Goal: Answer question/provide support: Share knowledge or assist other users

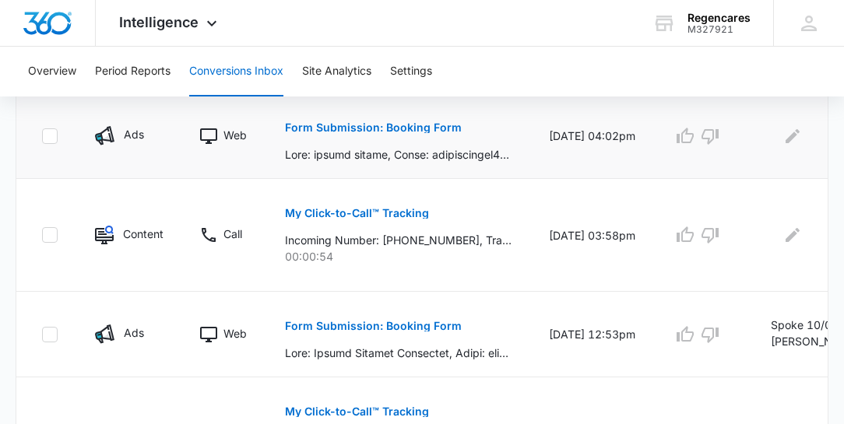
scroll to position [489, 0]
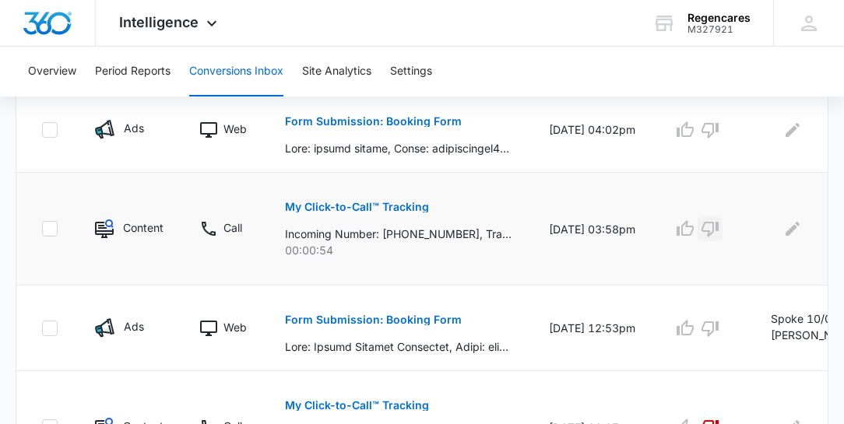
click at [711, 228] on icon "button" at bounding box center [709, 230] width 17 height 16
click at [387, 205] on p "My Click-to-Call™ Tracking" at bounding box center [357, 207] width 144 height 11
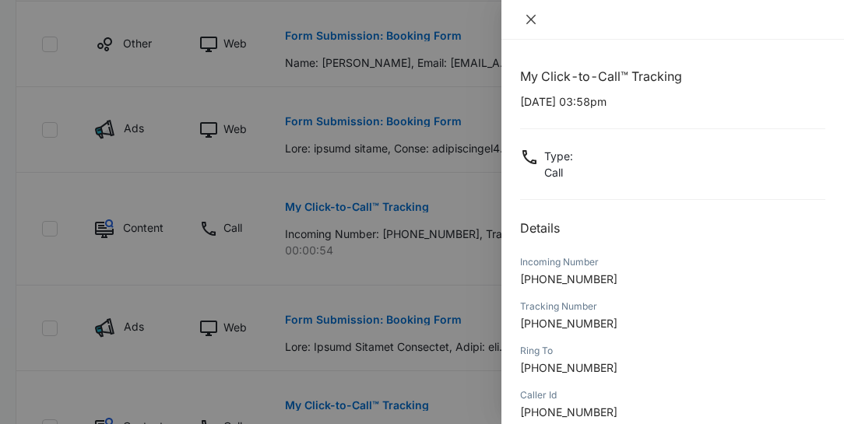
click at [531, 17] on icon "close" at bounding box center [531, 19] width 12 height 12
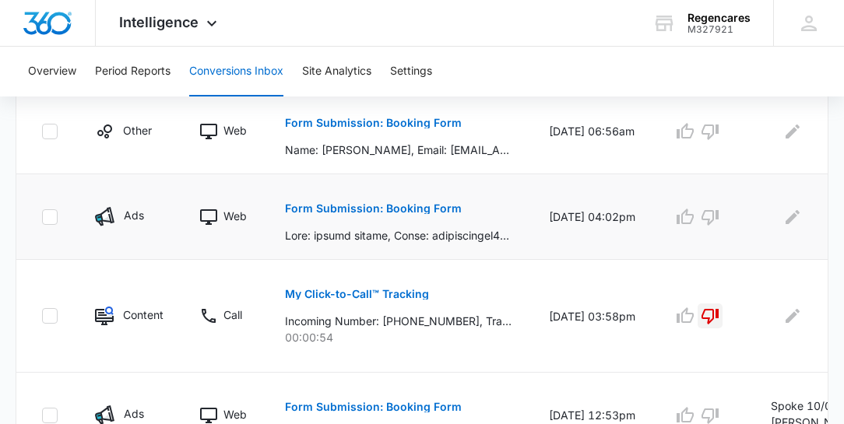
scroll to position [400, 0]
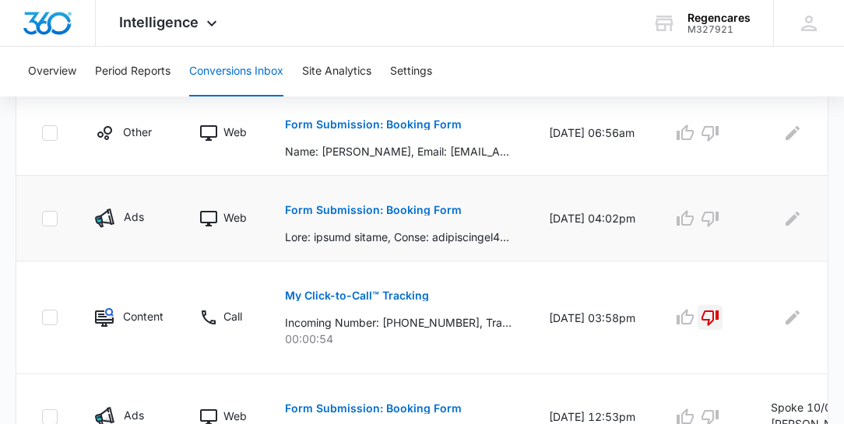
click at [399, 213] on p "Form Submission: Booking Form" at bounding box center [373, 210] width 177 height 11
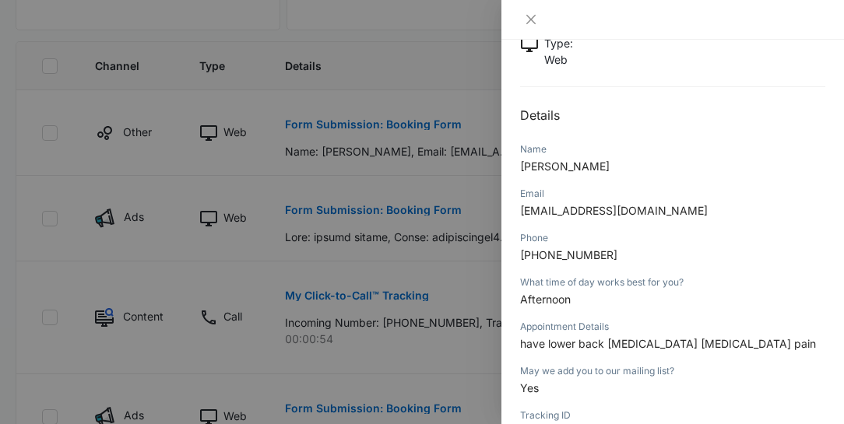
scroll to position [133, 0]
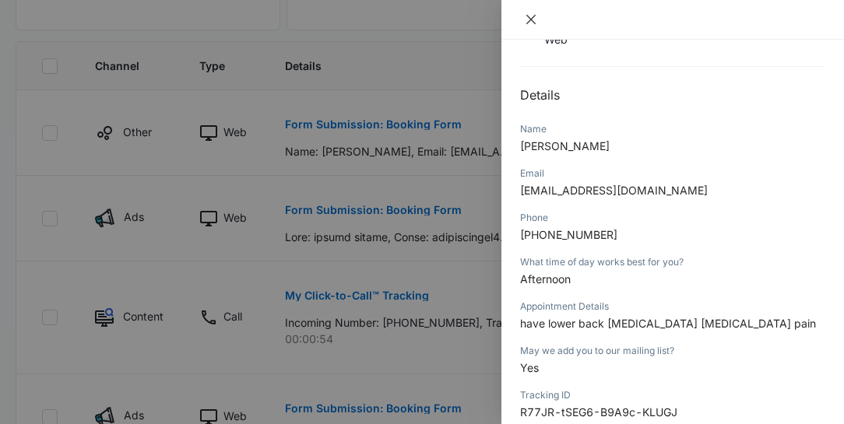
click at [529, 19] on icon "close" at bounding box center [531, 19] width 12 height 12
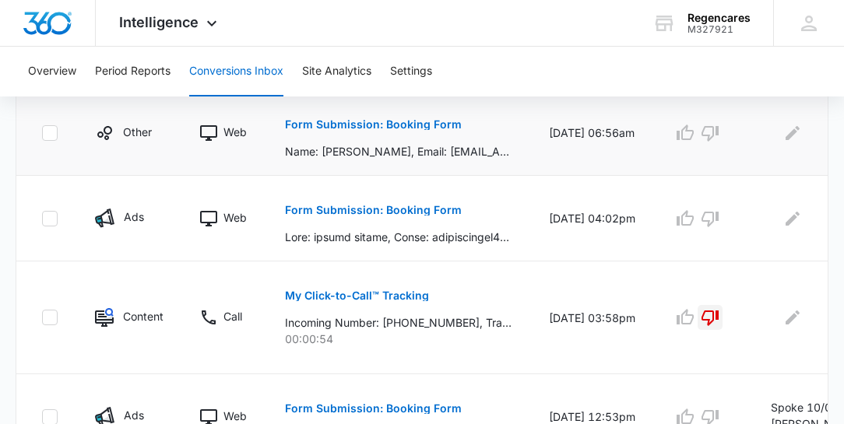
click at [384, 150] on p "Name: manuel, Email: mlucero453@gmail.com, Phone: 8184972380, What time of day …" at bounding box center [398, 151] width 227 height 16
click at [359, 122] on p "Form Submission: Booking Form" at bounding box center [373, 124] width 177 height 11
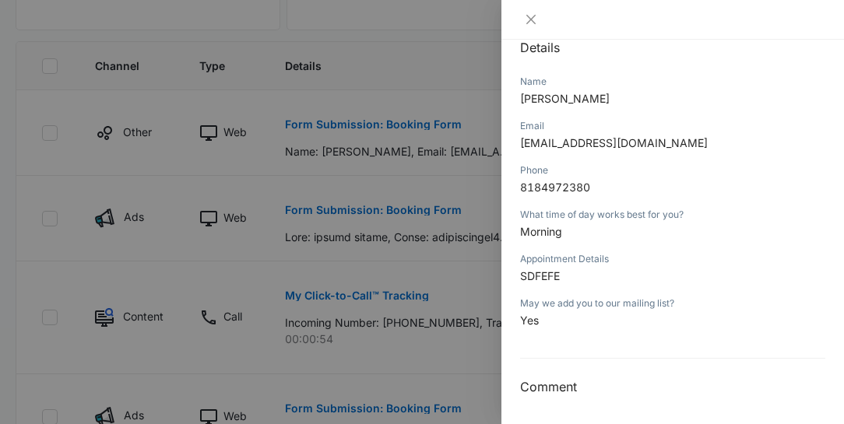
scroll to position [181, 0]
drag, startPoint x: 595, startPoint y: 183, endPoint x: 518, endPoint y: 182, distance: 77.1
click at [518, 182] on div "Form Submission: Booking Form 10/10/2025 at 06:56am Type : Web Details Name man…" at bounding box center [672, 232] width 343 height 385
click at [664, 163] on div "Phone" at bounding box center [672, 170] width 305 height 14
drag, startPoint x: 650, startPoint y: 138, endPoint x: 523, endPoint y: 142, distance: 126.9
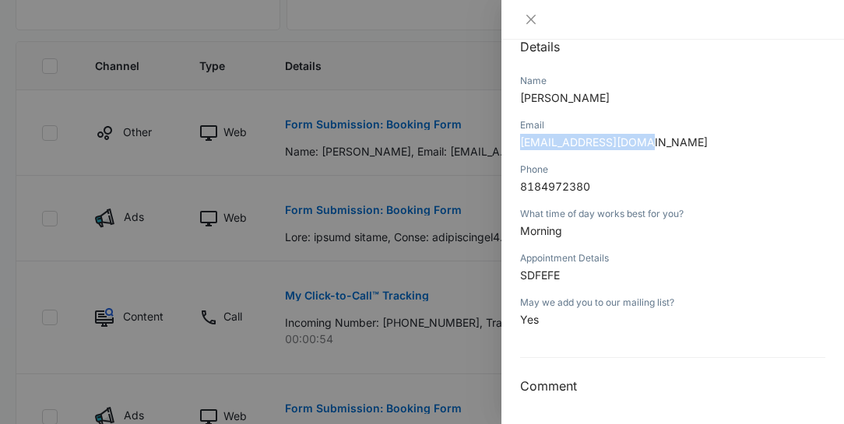
click at [523, 142] on p "mlucero453@gmail.com" at bounding box center [672, 142] width 305 height 16
copy span "mlucero453@gmail.com"
click at [745, 51] on h2 "Details" at bounding box center [672, 46] width 305 height 19
drag, startPoint x: 560, startPoint y: 95, endPoint x: 512, endPoint y: 105, distance: 49.3
click at [512, 105] on div "Form Submission: Booking Form 10/10/2025 at 06:56am Type : Web Details Name man…" at bounding box center [672, 232] width 343 height 385
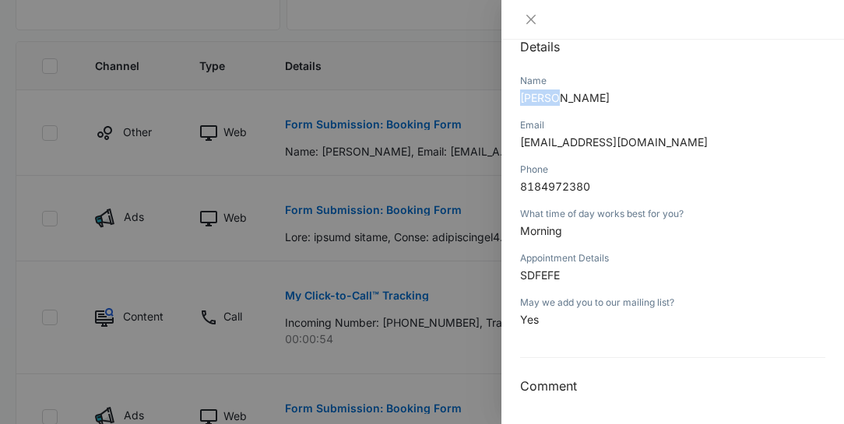
copy span "manuel"
click at [531, 19] on icon "close" at bounding box center [530, 19] width 9 height 9
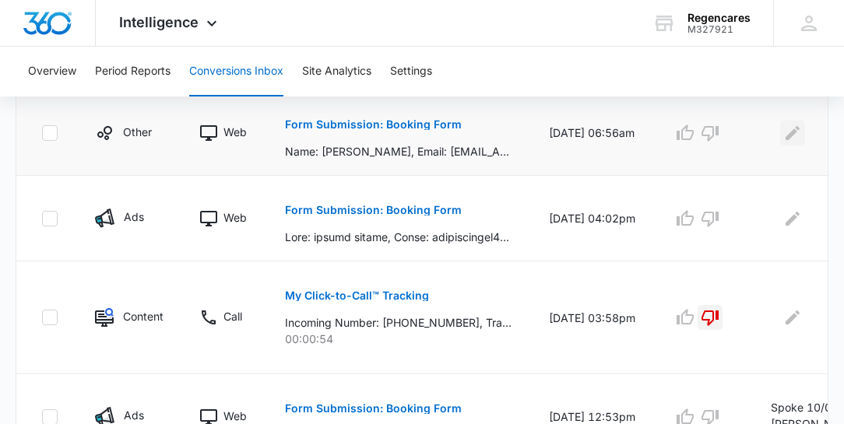
click at [784, 131] on icon "Edit Comments" at bounding box center [792, 133] width 19 height 19
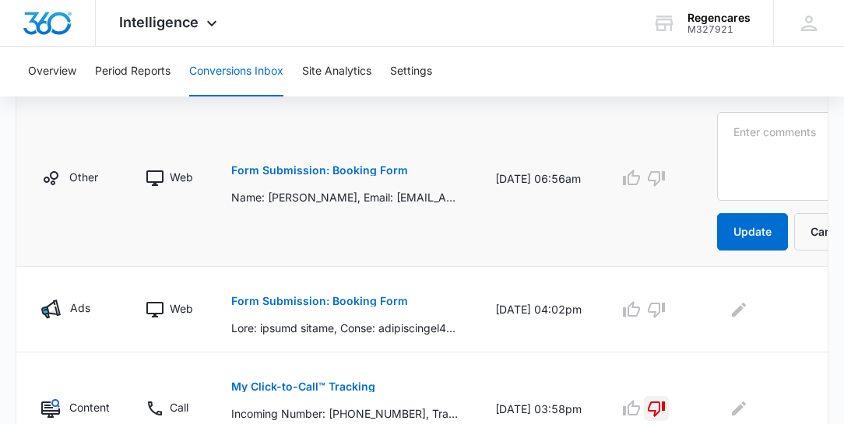
scroll to position [0, 59]
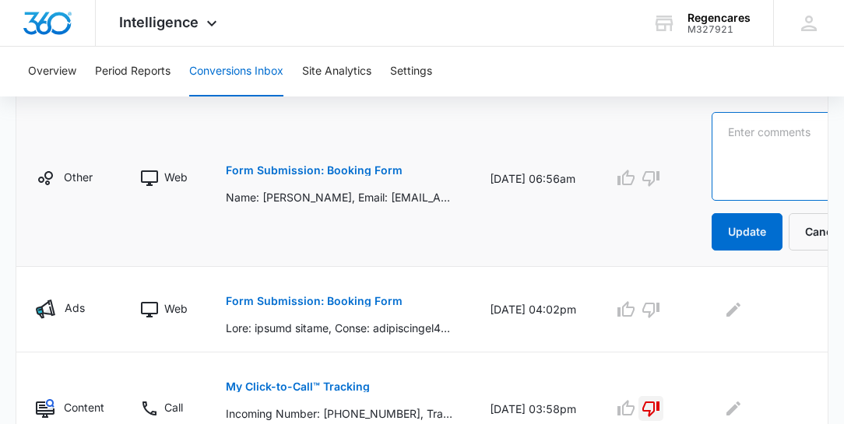
click at [720, 121] on textarea at bounding box center [785, 156] width 149 height 89
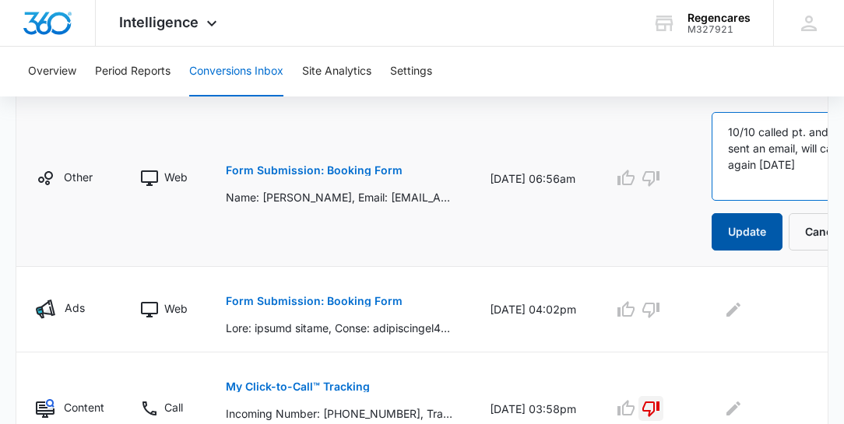
type textarea "10/10 called pt. and sent an email, will call again today"
click at [746, 238] on button "Update" at bounding box center [746, 231] width 71 height 37
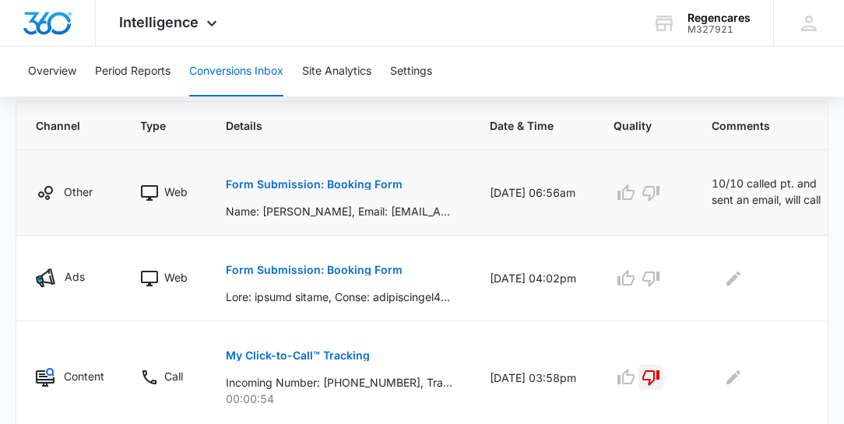
scroll to position [356, 0]
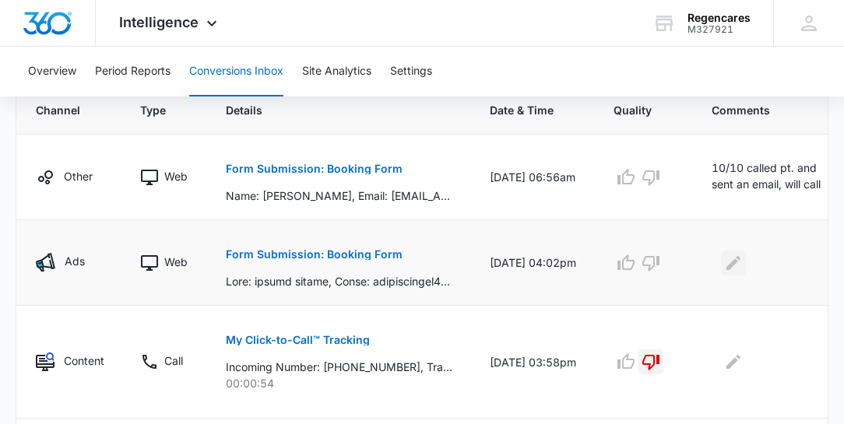
click at [730, 265] on icon "Edit Comments" at bounding box center [733, 263] width 19 height 19
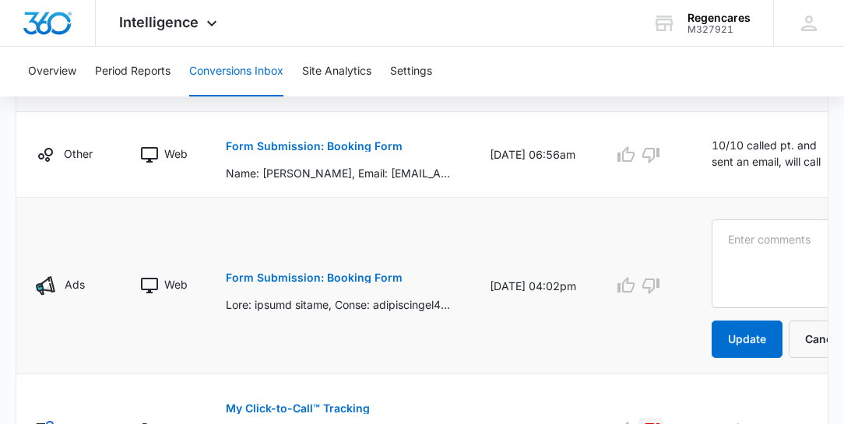
scroll to position [400, 0]
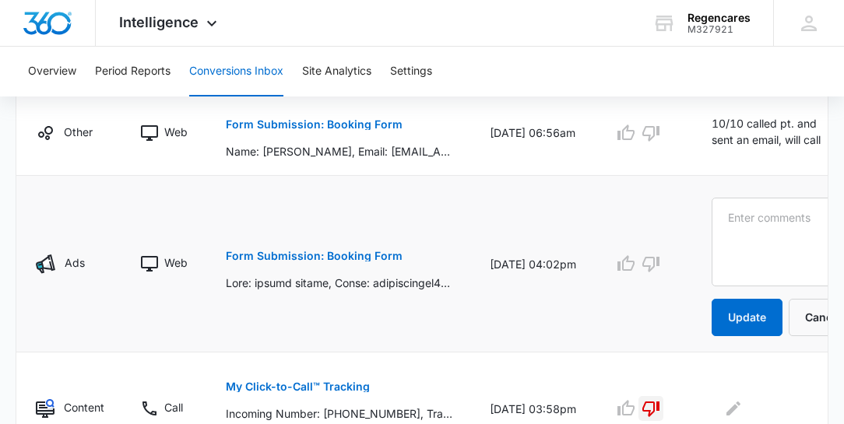
click at [328, 262] on p "Form Submission: Booking Form" at bounding box center [314, 256] width 177 height 11
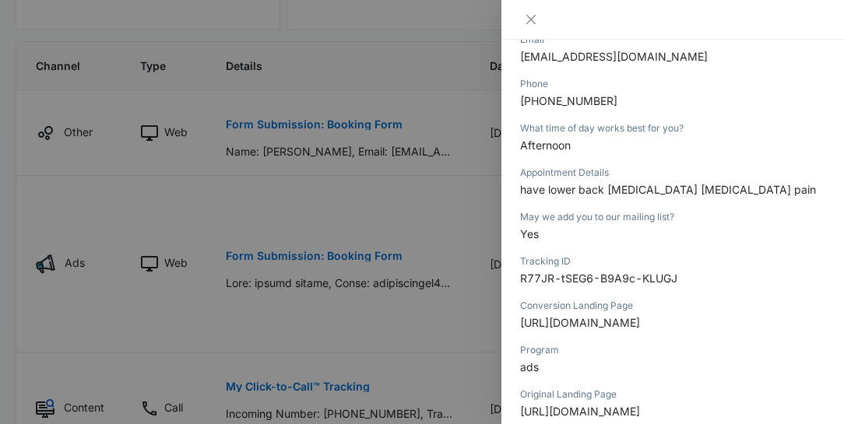
scroll to position [266, 0]
click at [530, 19] on icon "close" at bounding box center [530, 19] width 9 height 9
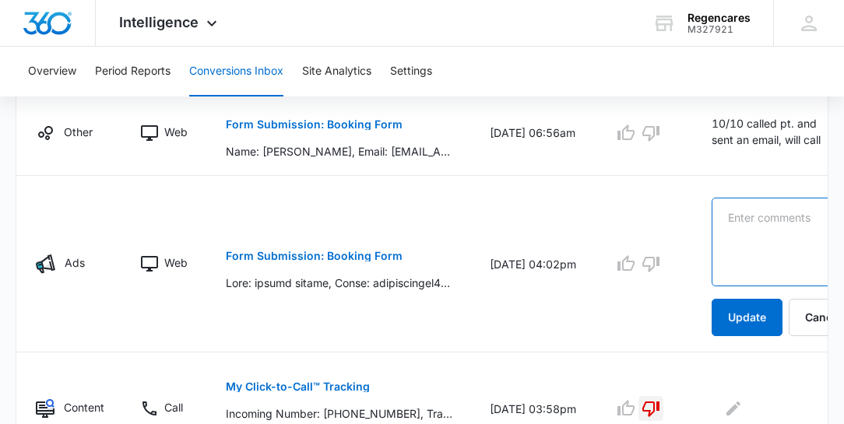
click at [733, 212] on textarea at bounding box center [785, 242] width 149 height 89
click at [730, 216] on textarea "called Pt and" at bounding box center [785, 242] width 149 height 89
click at [751, 236] on textarea "Called Pt and" at bounding box center [785, 242] width 149 height 89
click at [775, 215] on textarea "Called Pt and Pt and left message" at bounding box center [785, 242] width 149 height 89
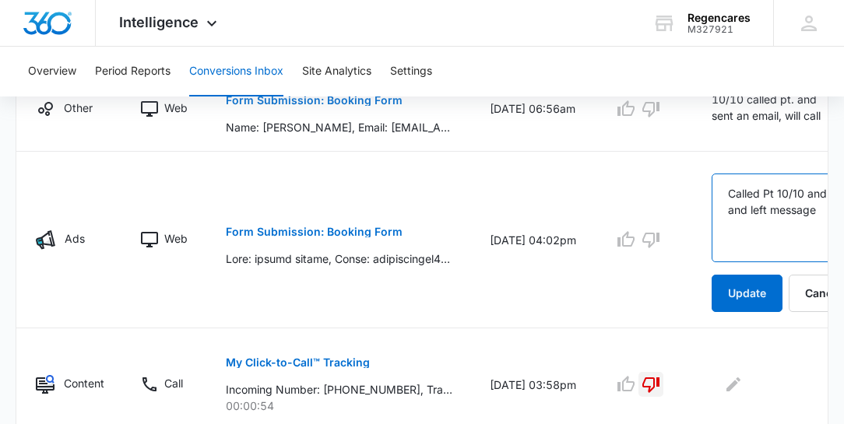
scroll to position [444, 0]
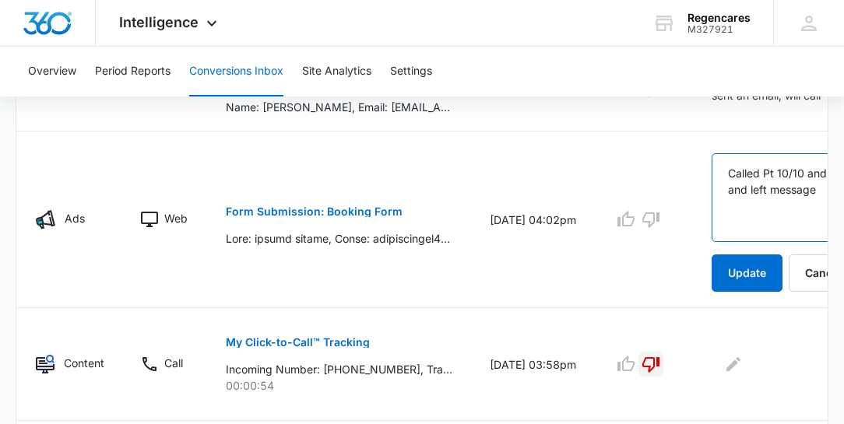
click at [771, 220] on textarea "Called Pt 10/10 and Pt and left message" at bounding box center [785, 197] width 149 height 89
drag, startPoint x: 738, startPoint y: 216, endPoint x: 777, endPoint y: 202, distance: 41.1
click at [761, 234] on textarea "Called Pt 10/10 and Pt and left message, will try again by phone" at bounding box center [785, 197] width 149 height 89
type textarea "Called Pt 10/10 and Pt and left message, will try again by phone."
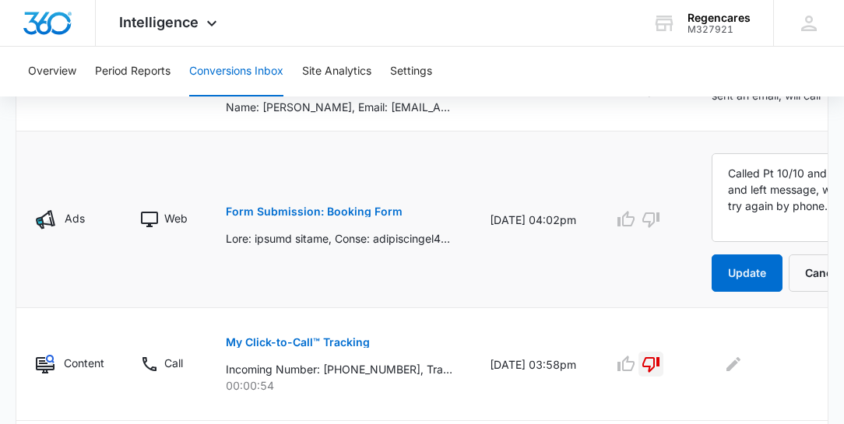
click at [299, 217] on p "Form Submission: Booking Form" at bounding box center [314, 211] width 177 height 11
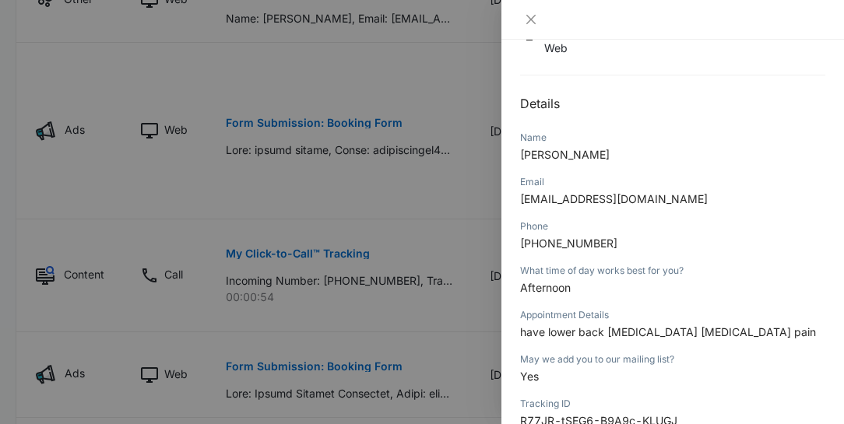
scroll to position [133, 0]
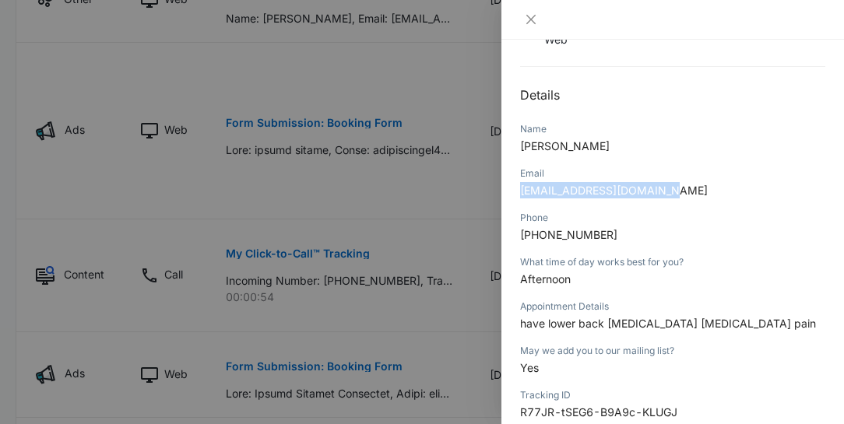
drag, startPoint x: 665, startPoint y: 184, endPoint x: 512, endPoint y: 180, distance: 152.6
click at [512, 180] on div "Form Submission: Booking Form 10/09/2025 at 04:02pm Type : Web Details Name kur…" at bounding box center [672, 232] width 343 height 385
copy span "kurtisgraves15@gmail.com"
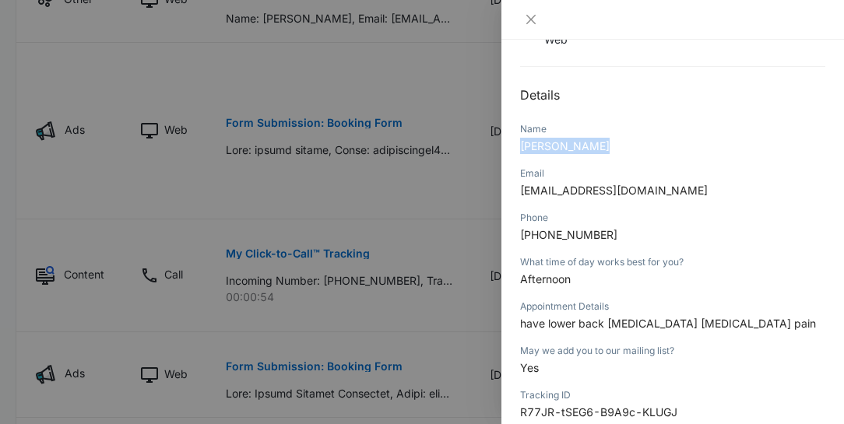
drag, startPoint x: 588, startPoint y: 144, endPoint x: 521, endPoint y: 143, distance: 67.7
click at [521, 143] on p "kurtis graves" at bounding box center [672, 146] width 305 height 16
copy span "kurtis graves"
click at [531, 19] on icon "close" at bounding box center [530, 19] width 9 height 9
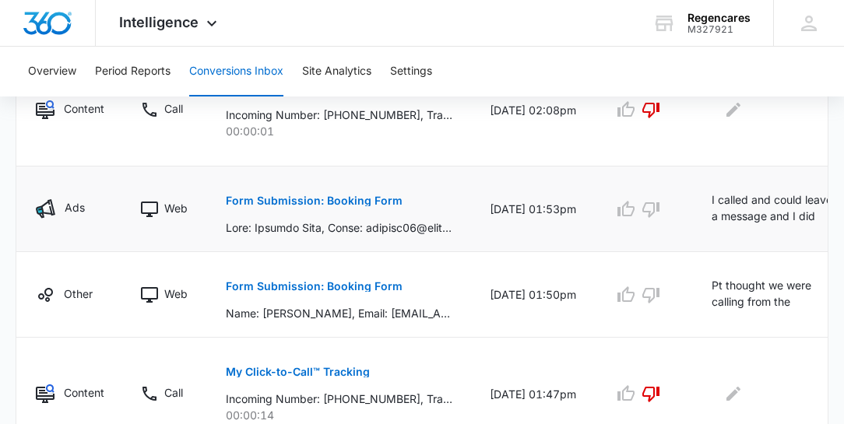
scroll to position [1156, 0]
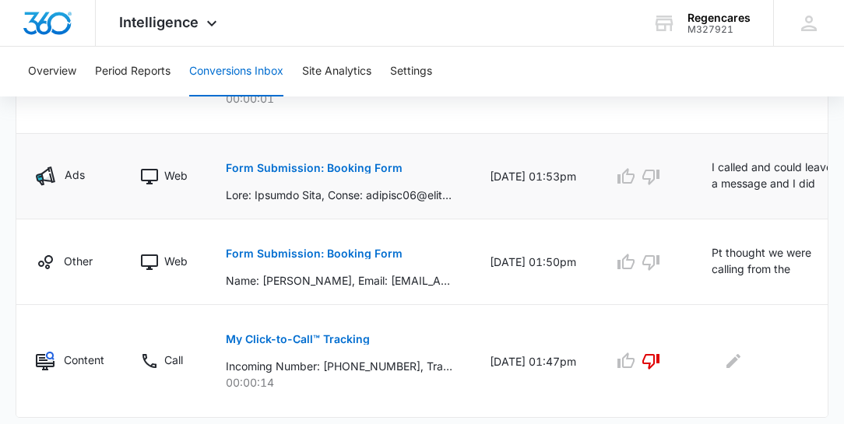
click at [846, 178] on icon "Edit Comments" at bounding box center [853, 171] width 14 height 14
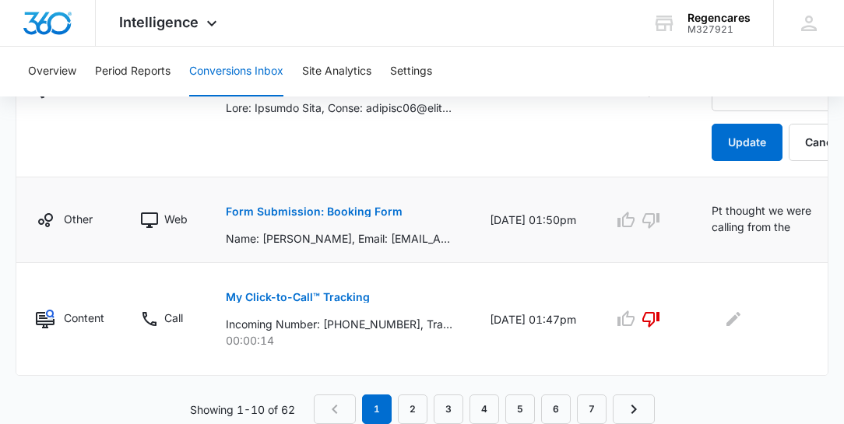
scroll to position [1364, 0]
click at [648, 218] on icon "button" at bounding box center [650, 221] width 17 height 16
click at [415, 411] on link "2" at bounding box center [413, 410] width 30 height 30
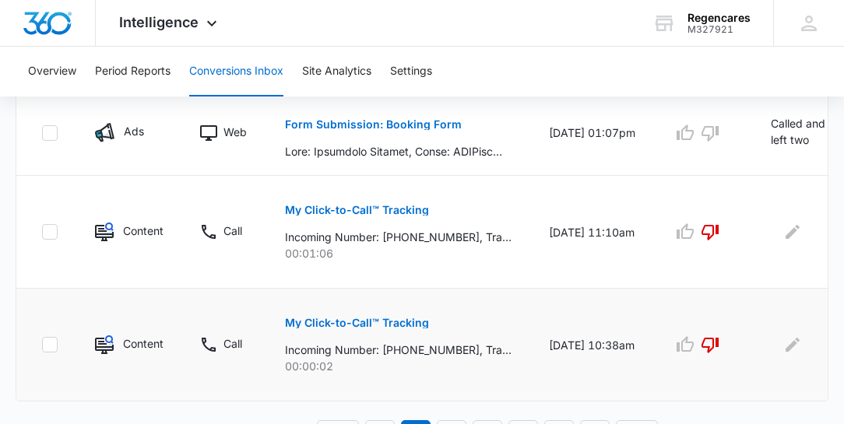
scroll to position [1136, 0]
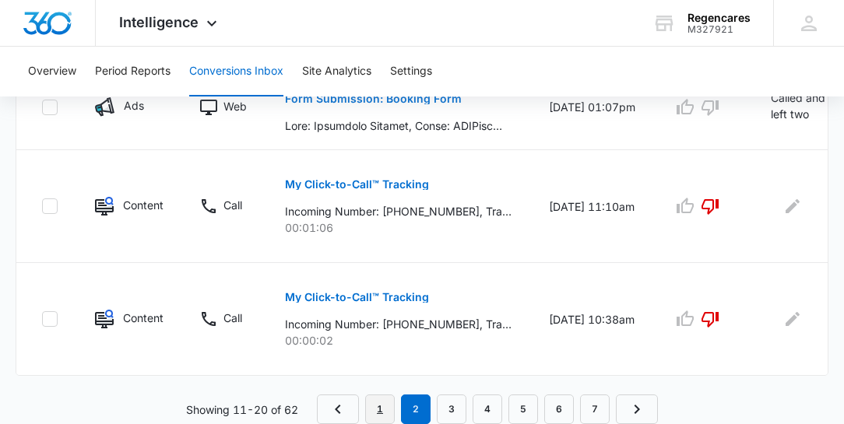
click at [392, 414] on link "1" at bounding box center [380, 410] width 30 height 30
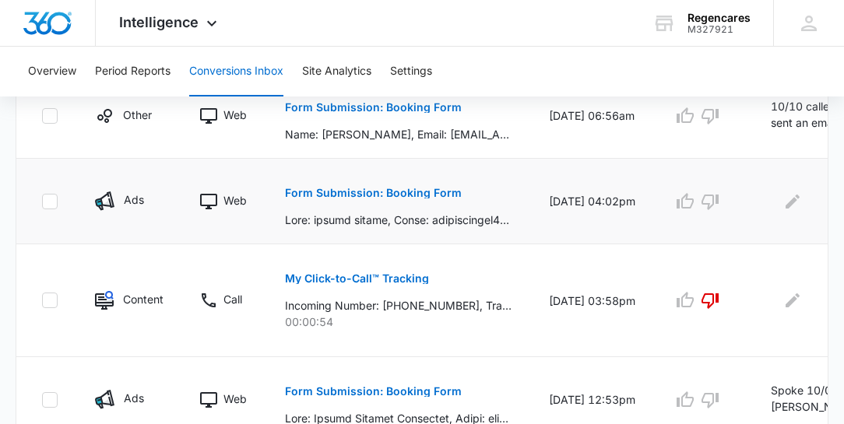
scroll to position [397, 0]
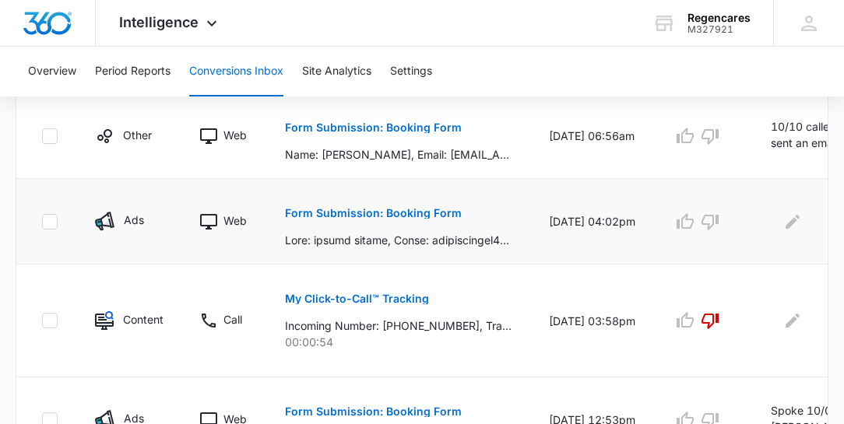
click at [363, 213] on p "Form Submission: Booking Form" at bounding box center [373, 213] width 177 height 11
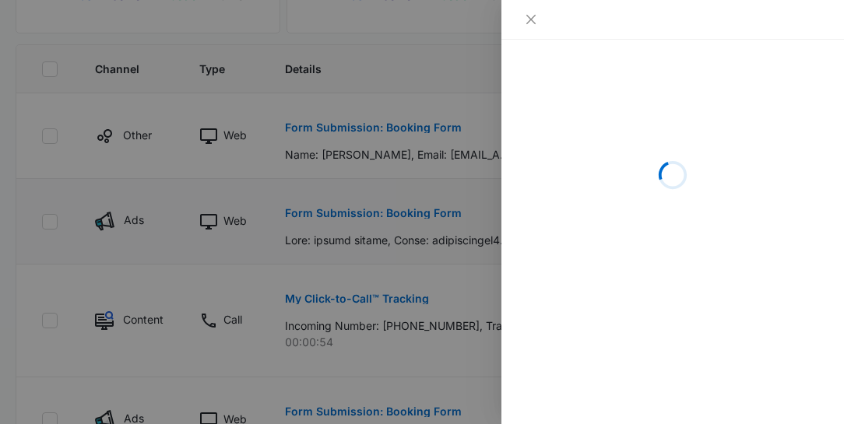
click at [363, 213] on div at bounding box center [422, 212] width 844 height 424
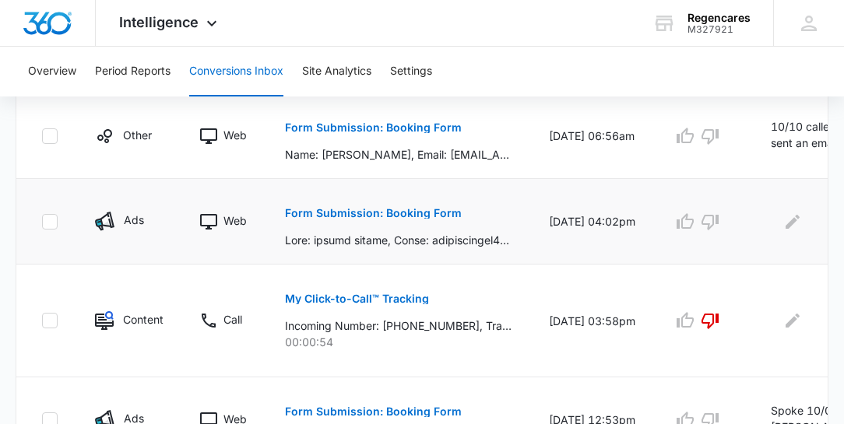
click at [363, 213] on p "Form Submission: Booking Form" at bounding box center [373, 213] width 177 height 11
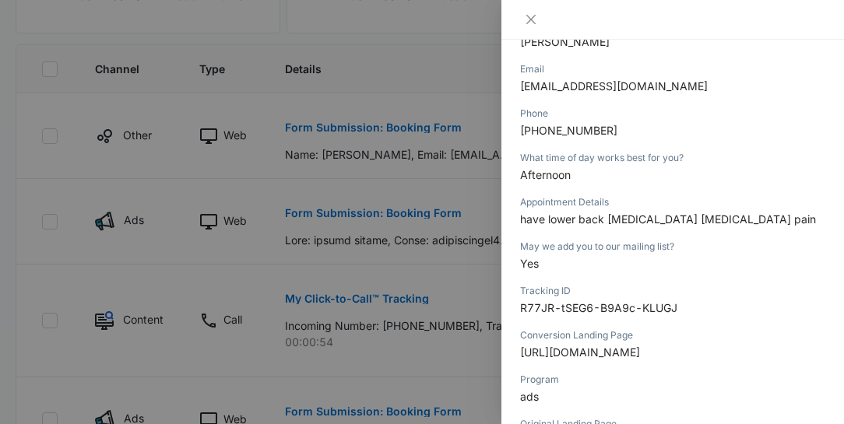
scroll to position [222, 0]
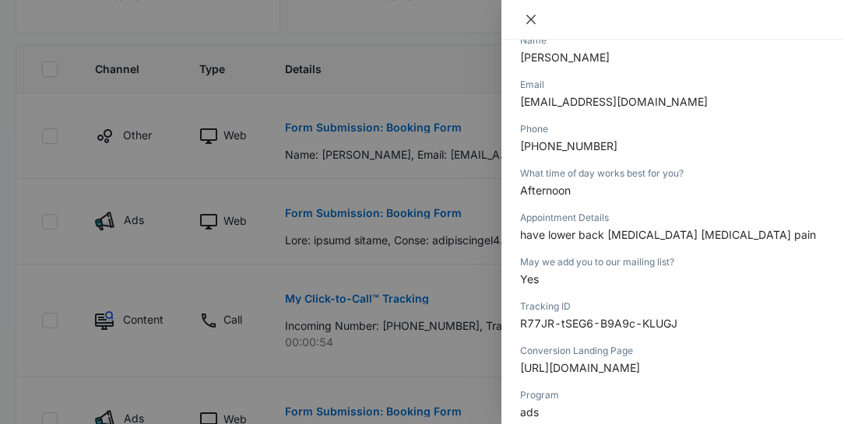
click at [528, 16] on icon "close" at bounding box center [530, 19] width 9 height 9
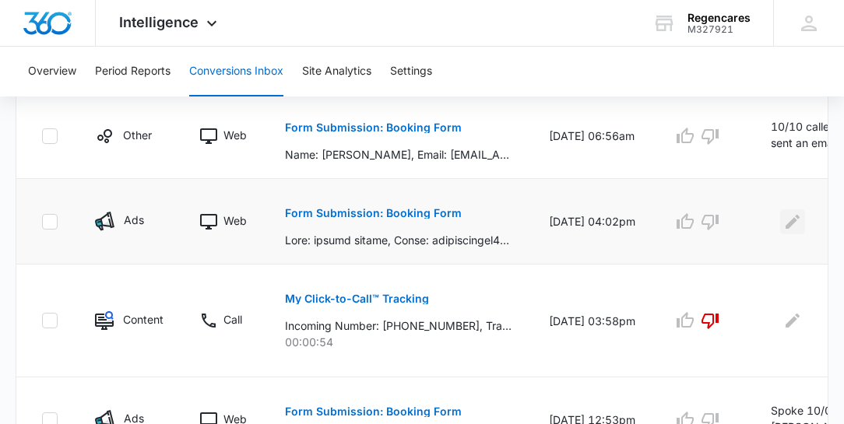
click at [791, 218] on icon "Edit Comments" at bounding box center [792, 221] width 14 height 14
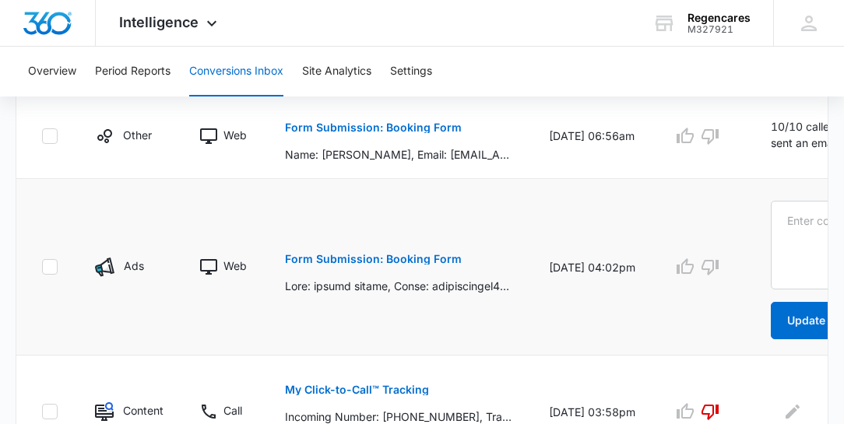
drag, startPoint x: 705, startPoint y: 240, endPoint x: 685, endPoint y: 201, distance: 43.9
click at [703, 237] on td at bounding box center [703, 267] width 98 height 177
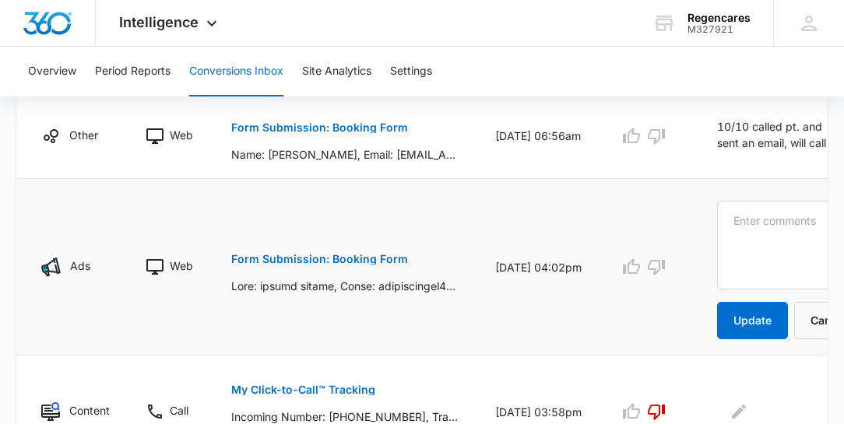
scroll to position [0, 59]
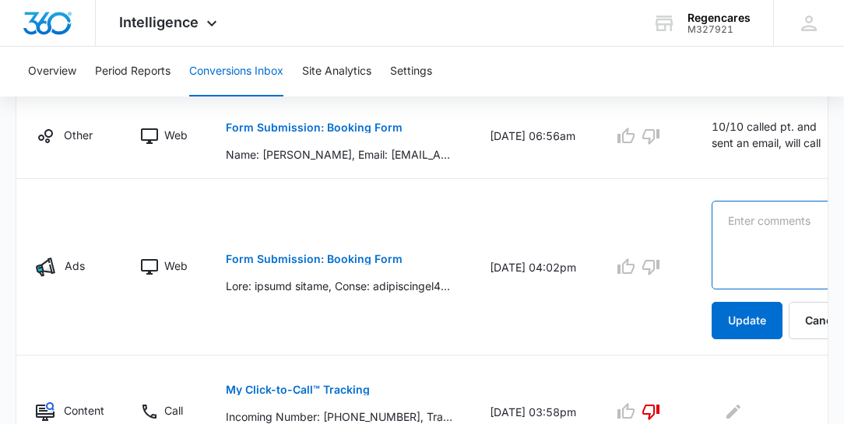
click at [722, 209] on textarea at bounding box center [785, 245] width 149 height 89
click at [757, 216] on textarea "Called pt and sent email, will call again" at bounding box center [785, 245] width 149 height 89
click at [772, 269] on textarea "Called 10/10 pt and sent email, will call again" at bounding box center [785, 245] width 149 height 89
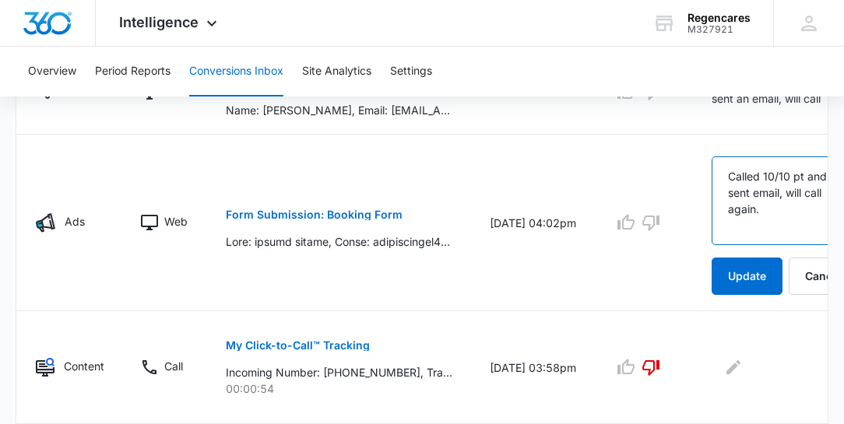
scroll to position [0, 0]
type textarea "Called 10/10 pt and sent email, will call again."
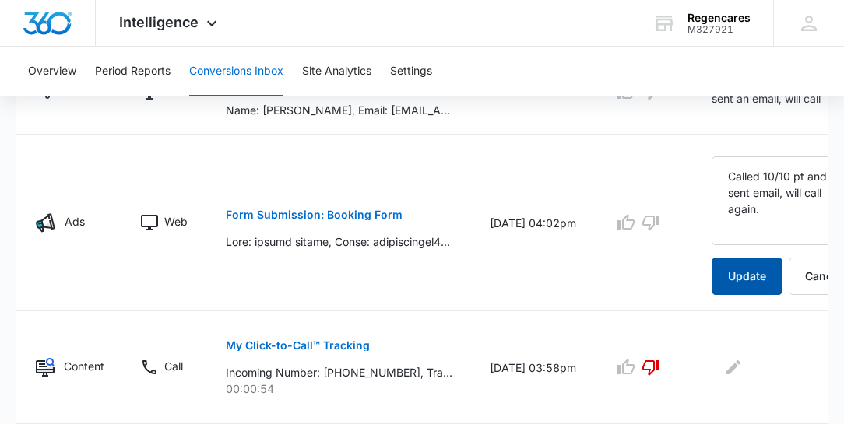
click at [748, 272] on button "Update" at bounding box center [746, 276] width 71 height 37
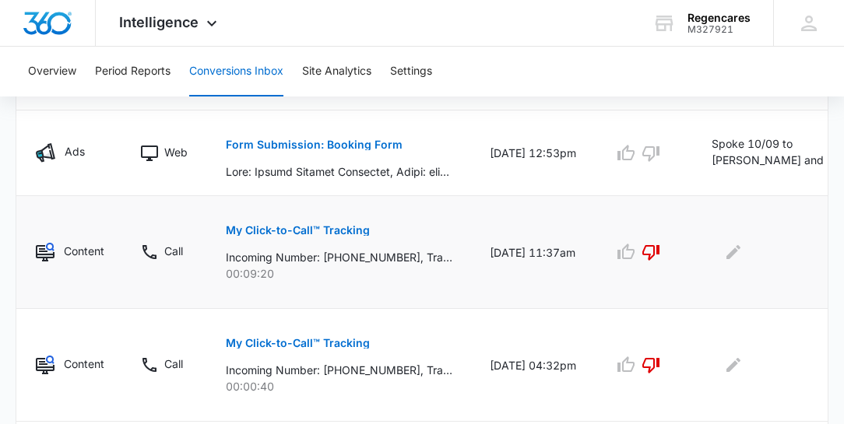
scroll to position [664, 0]
click at [645, 153] on icon "button" at bounding box center [650, 154] width 17 height 16
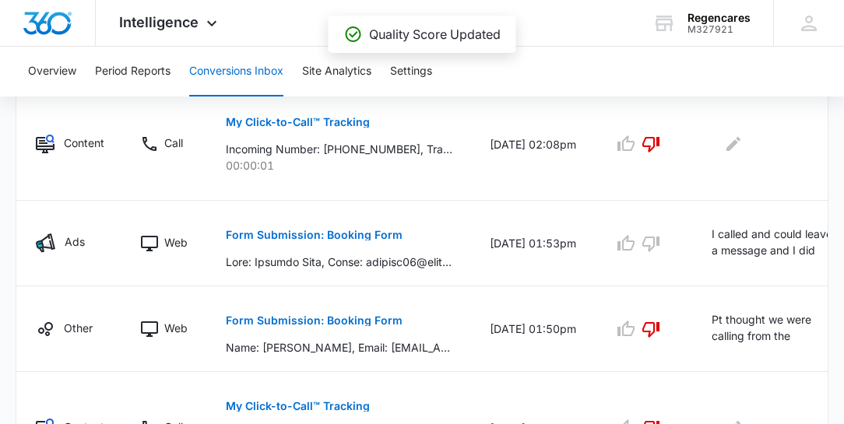
scroll to position [1064, 0]
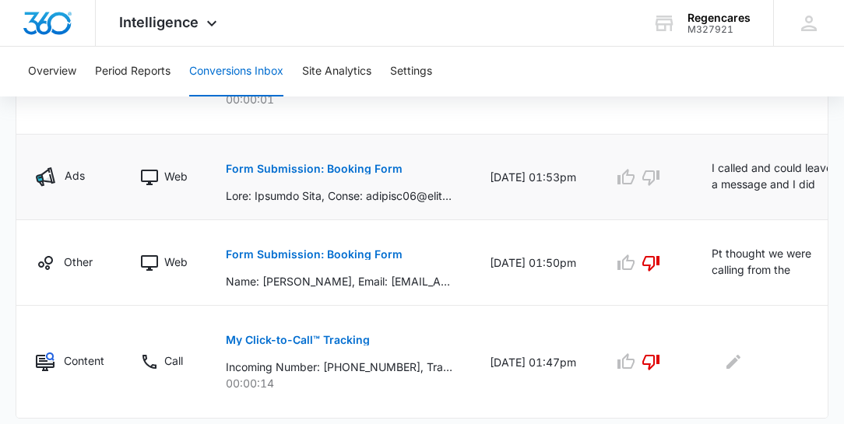
click at [333, 169] on p "Form Submission: Booking Form" at bounding box center [314, 168] width 177 height 11
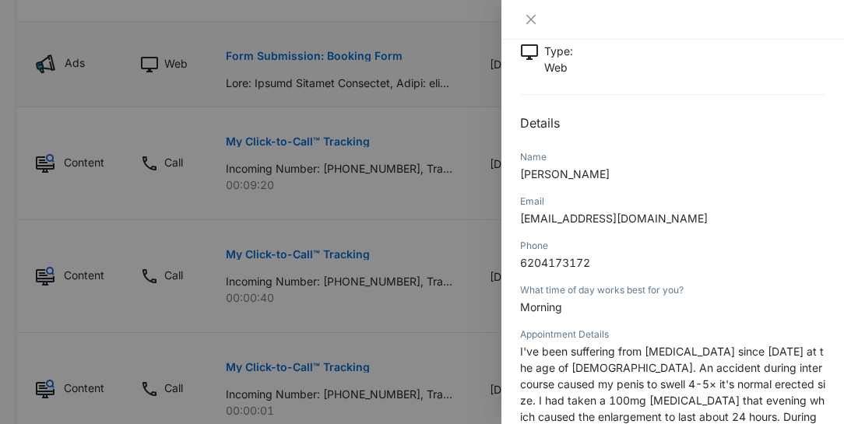
scroll to position [133, 0]
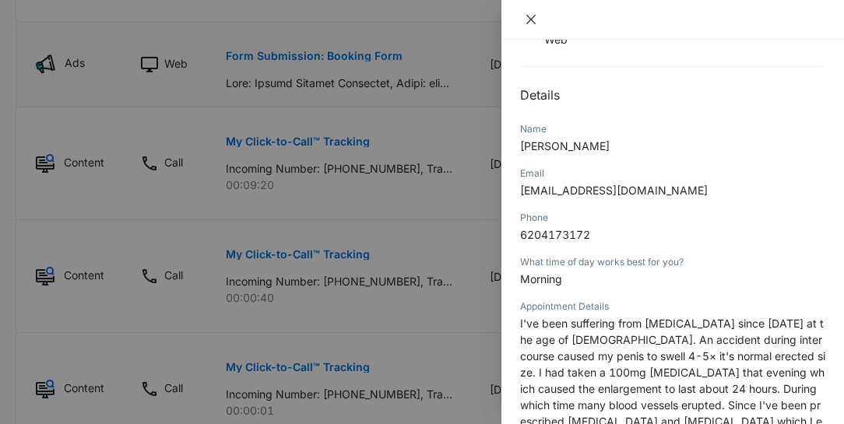
click at [531, 19] on icon "close" at bounding box center [530, 19] width 9 height 9
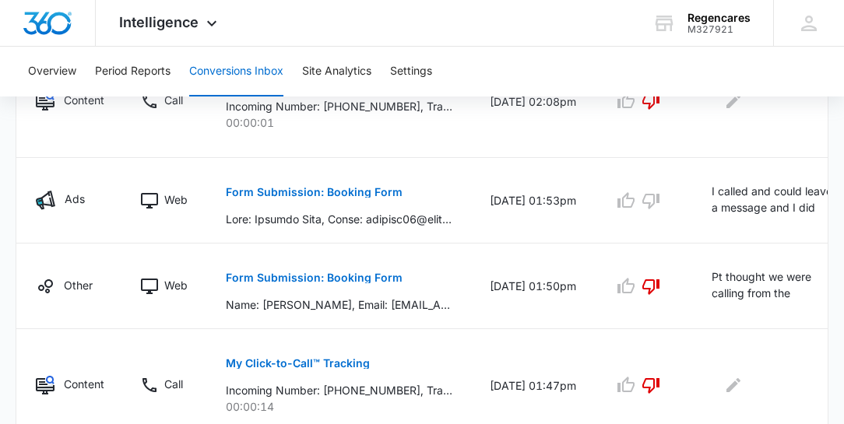
scroll to position [1064, 0]
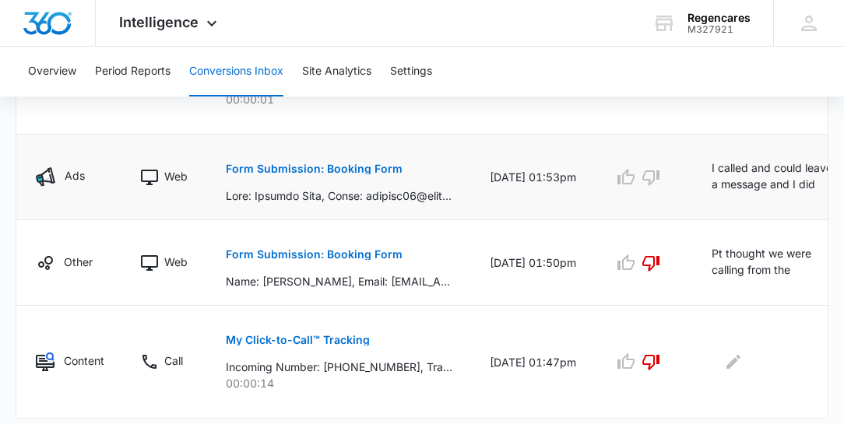
click at [357, 167] on p "Form Submission: Booking Form" at bounding box center [314, 168] width 177 height 11
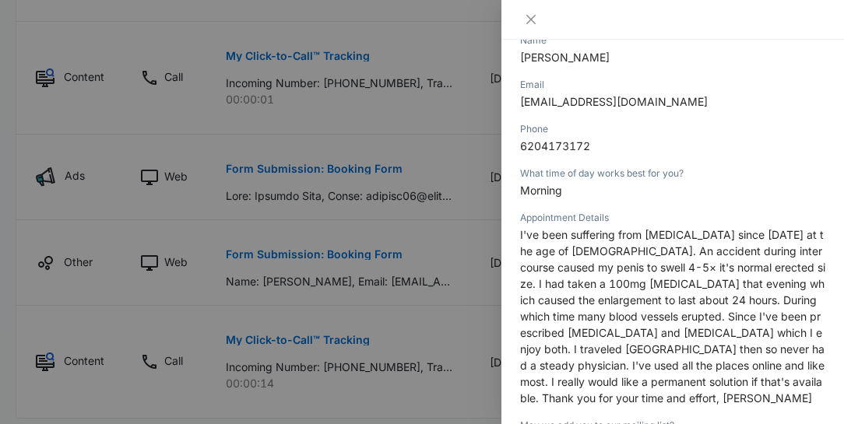
scroll to position [177, 0]
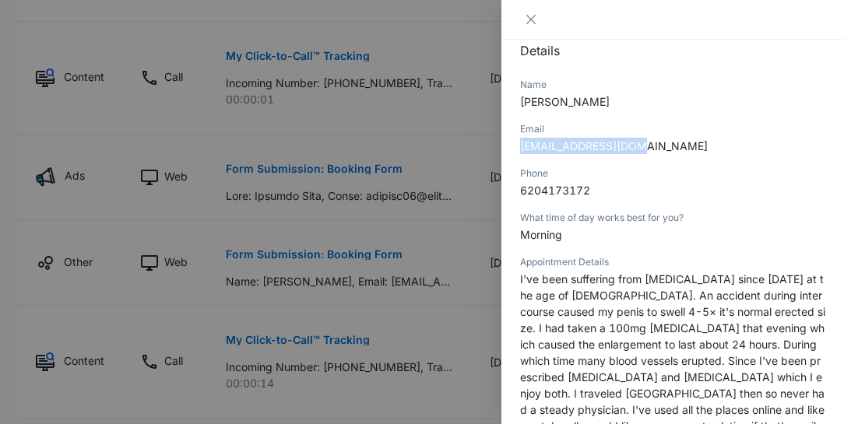
drag, startPoint x: 643, startPoint y: 145, endPoint x: 511, endPoint y: 144, distance: 132.3
click at [511, 144] on div "Form Submission: Booking Form 10/08/2025 at 01:53pm Type : Web Details Name Cla…" at bounding box center [672, 232] width 343 height 385
copy span "claybag75@gmail.com"
click at [531, 19] on icon "close" at bounding box center [530, 19] width 9 height 9
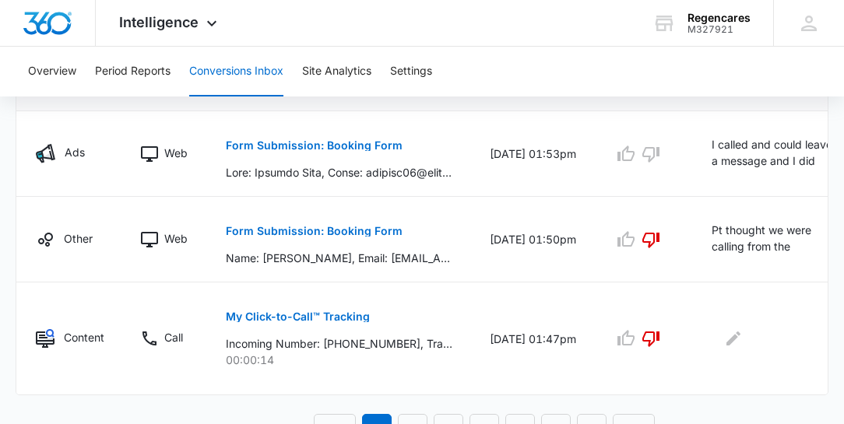
scroll to position [1108, 0]
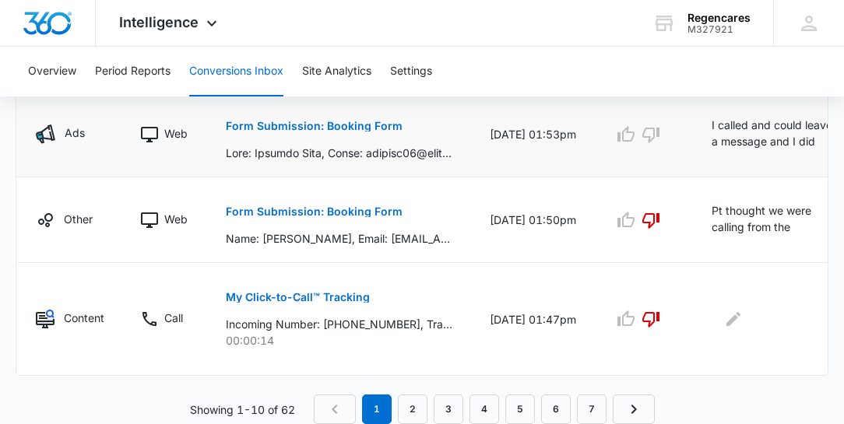
click at [844, 121] on icon "Edit Comments" at bounding box center [853, 129] width 19 height 19
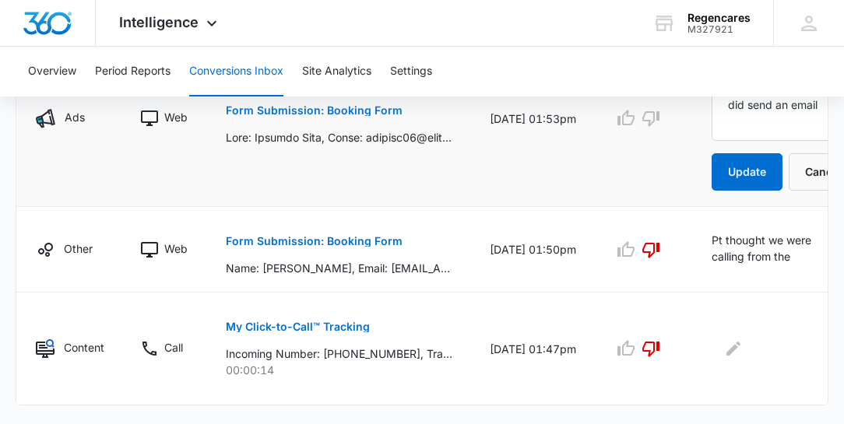
scroll to position [1147, 0]
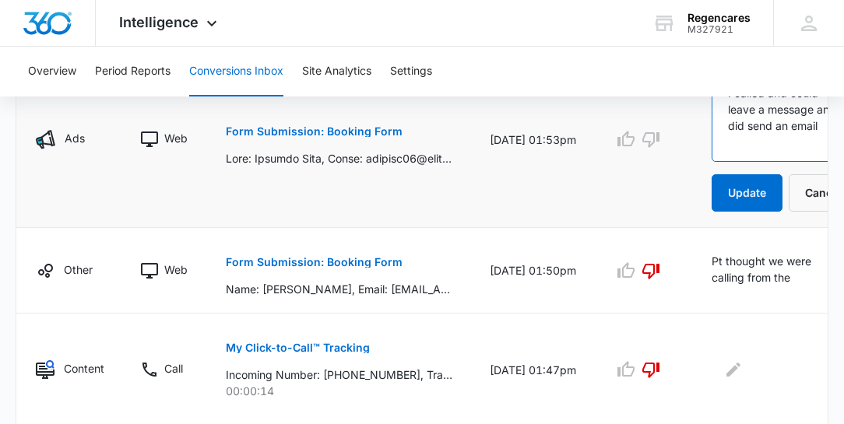
click at [761, 137] on textarea "I called and could leave a message and I did send an email" at bounding box center [785, 117] width 149 height 89
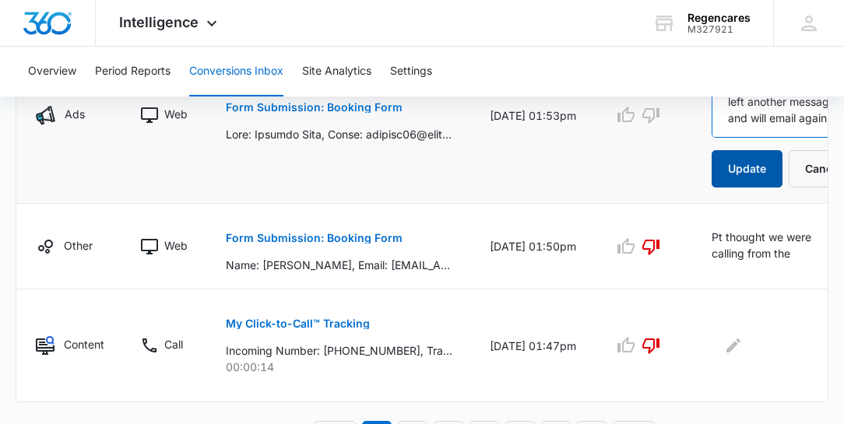
scroll to position [1236, 0]
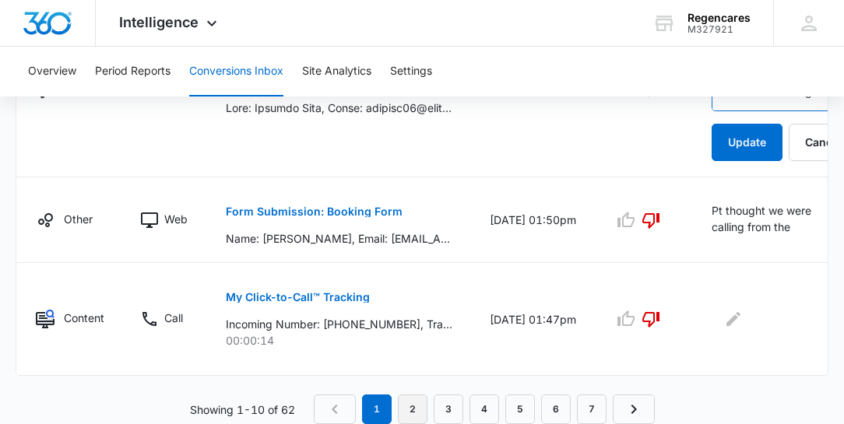
type textarea "I called and could leave a message and I did send an email. 10/10 called pt and…"
click at [415, 407] on link "2" at bounding box center [413, 410] width 30 height 30
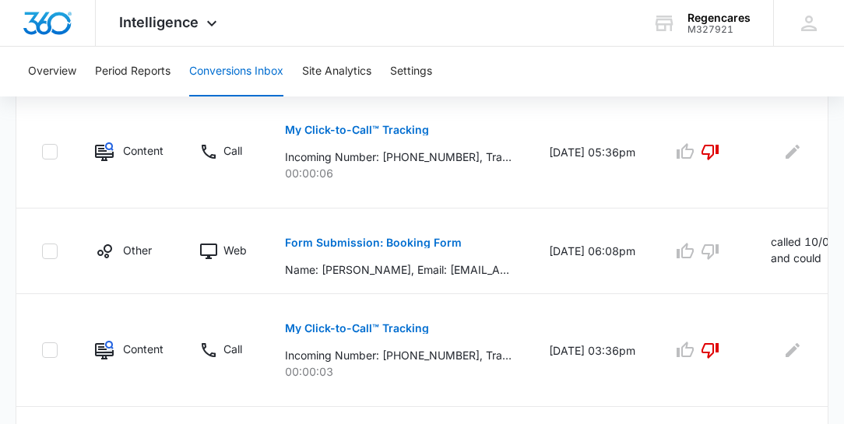
scroll to position [533, 0]
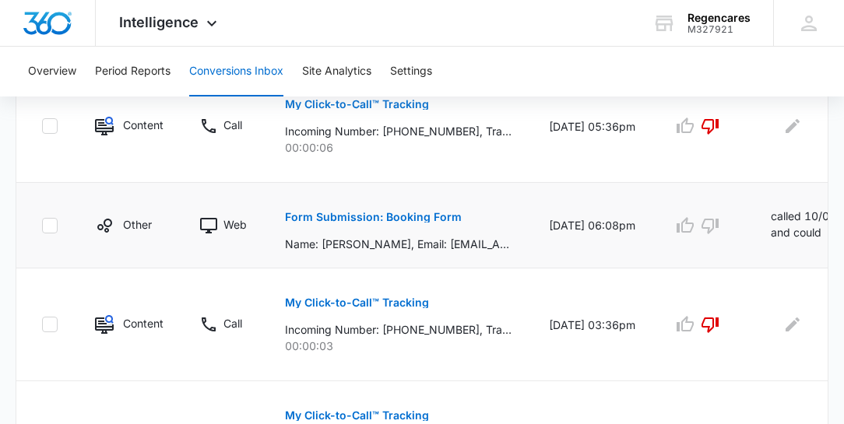
click at [392, 216] on p "Form Submission: Booking Form" at bounding box center [373, 217] width 177 height 11
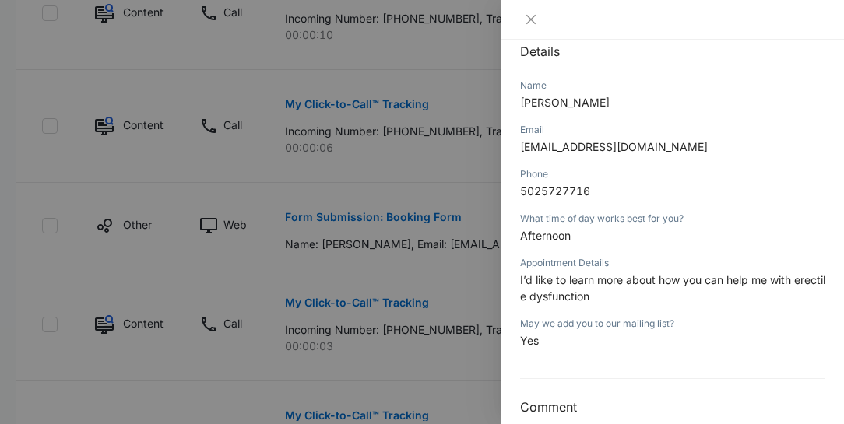
scroll to position [177, 0]
drag, startPoint x: 637, startPoint y: 139, endPoint x: 520, endPoint y: 139, distance: 116.8
click at [520, 139] on span "ae981731@gmail.com" at bounding box center [614, 145] width 188 height 13
copy span "ae981731@gmail.com"
